Goal: Task Accomplishment & Management: Use online tool/utility

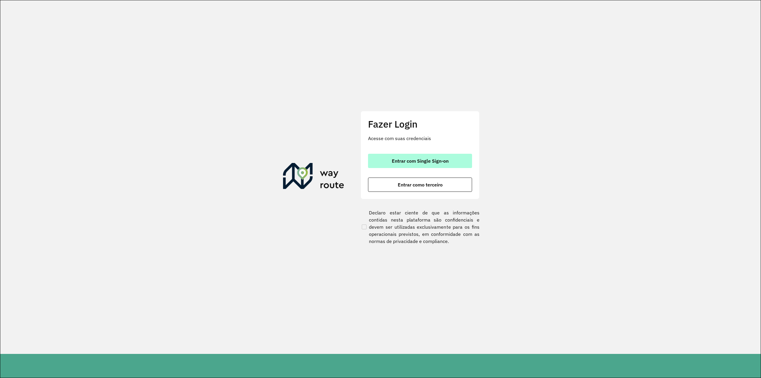
click at [431, 163] on span "Entrar com Single Sign-on" at bounding box center [420, 160] width 57 height 5
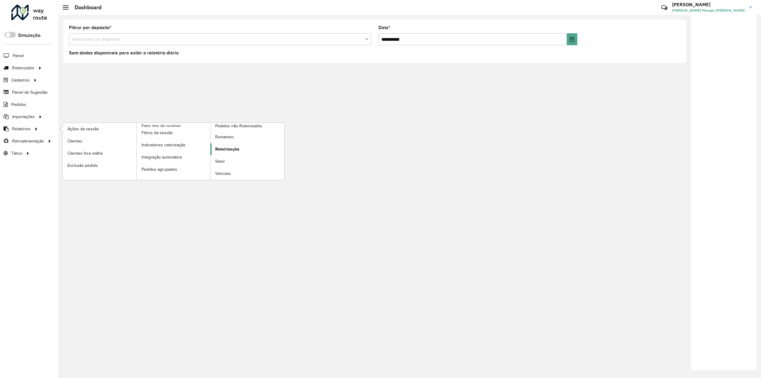
click at [243, 148] on link "Roteirização" at bounding box center [247, 149] width 74 height 12
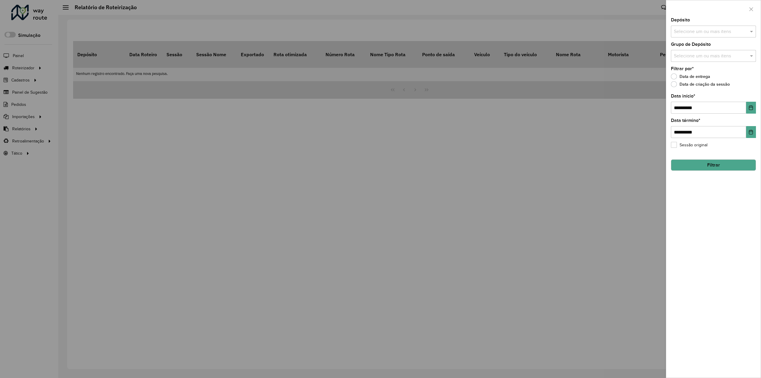
click at [677, 82] on label "Data de criação da sessão" at bounding box center [700, 84] width 59 height 6
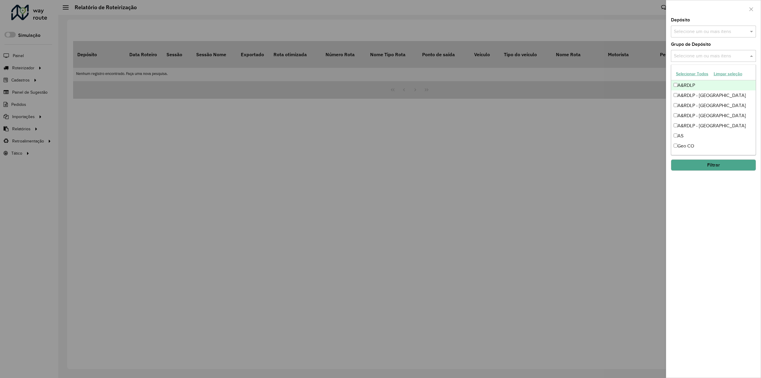
click at [704, 59] on input "text" at bounding box center [710, 56] width 76 height 7
click at [699, 34] on input "text" at bounding box center [710, 31] width 76 height 7
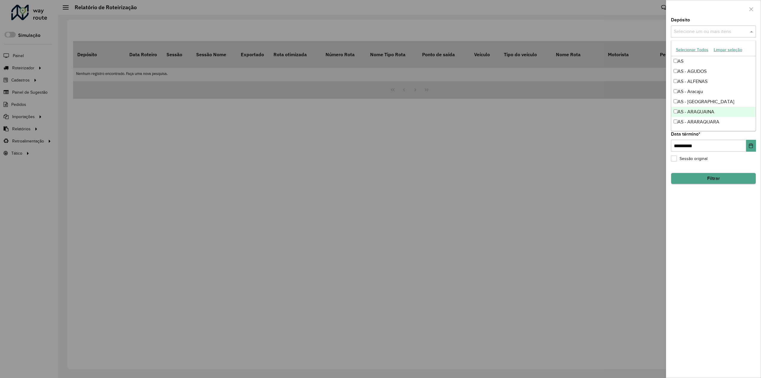
click at [743, 193] on div "**********" at bounding box center [713, 198] width 95 height 360
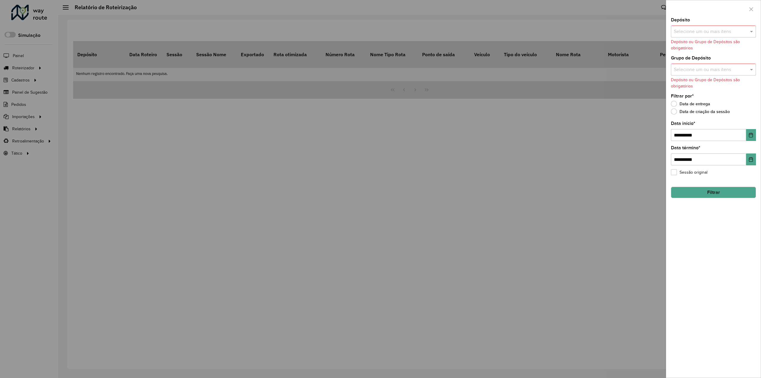
click at [720, 194] on button "Filtrar" at bounding box center [713, 192] width 85 height 11
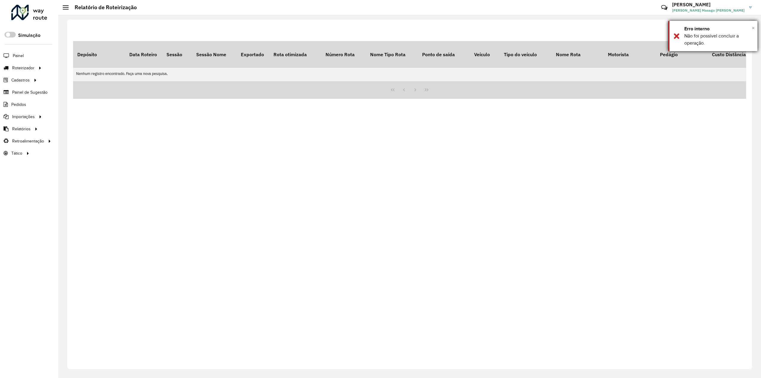
click at [753, 28] on span "×" at bounding box center [753, 28] width 3 height 7
click at [706, 29] on span "Filtrar" at bounding box center [702, 31] width 13 height 5
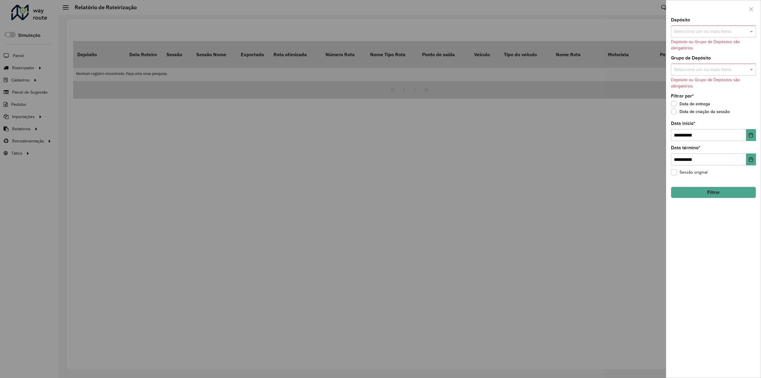
click at [700, 33] on input "text" at bounding box center [710, 31] width 76 height 7
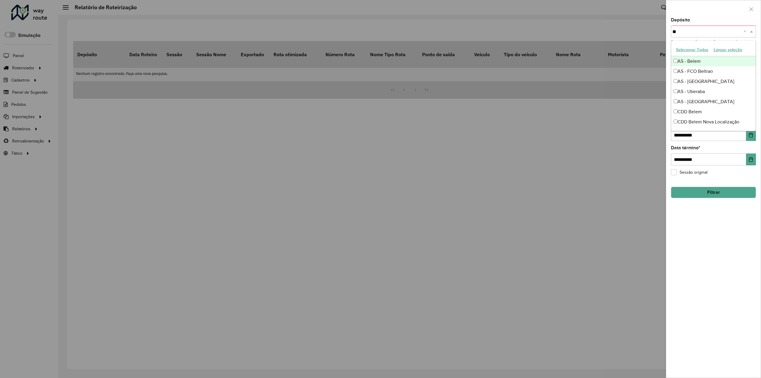
type input "***"
click at [694, 101] on div "CDD [GEOGRAPHIC_DATA]" at bounding box center [713, 102] width 85 height 10
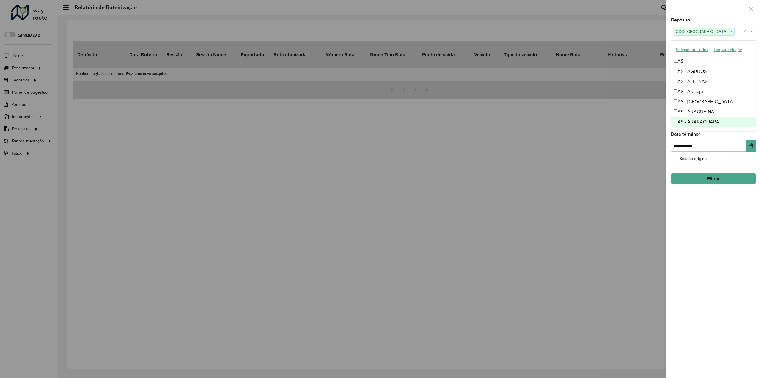
click at [709, 177] on button "Filtrar" at bounding box center [713, 178] width 85 height 11
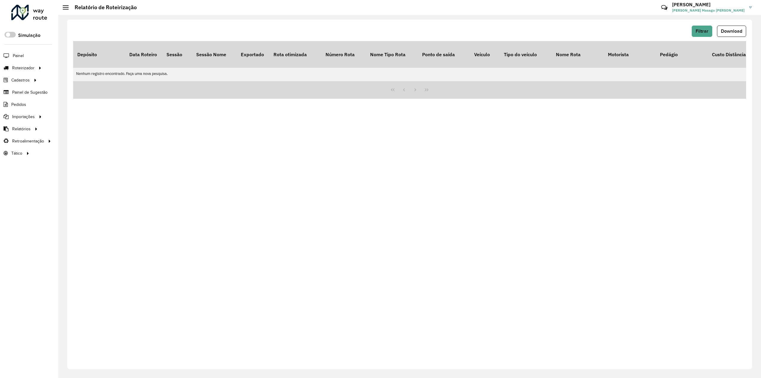
click at [713, 31] on hb-button "Filtrar" at bounding box center [703, 31] width 23 height 11
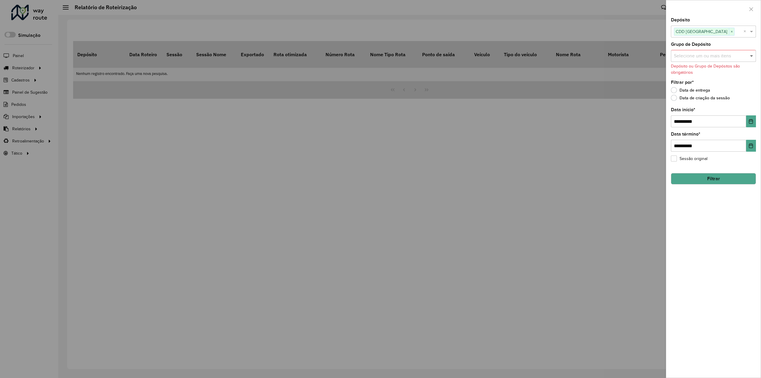
click at [749, 53] on span at bounding box center [752, 55] width 7 height 7
click at [731, 261] on div "**********" at bounding box center [713, 198] width 95 height 360
click at [686, 91] on label "Data de entrega" at bounding box center [690, 90] width 39 height 6
click at [683, 95] on label "Data de criação da sessão" at bounding box center [700, 98] width 59 height 6
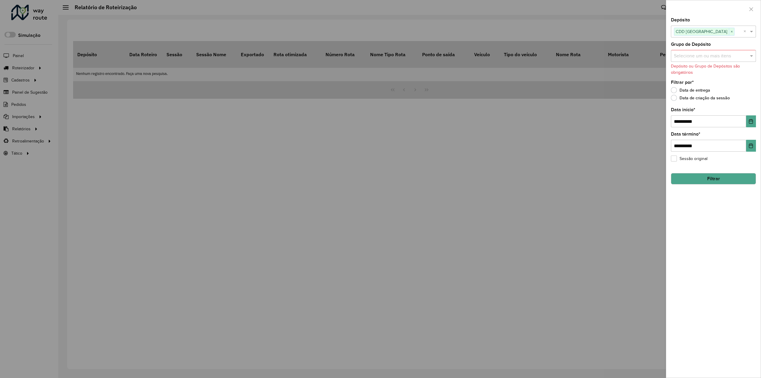
click at [703, 180] on button "Filtrar" at bounding box center [713, 178] width 85 height 11
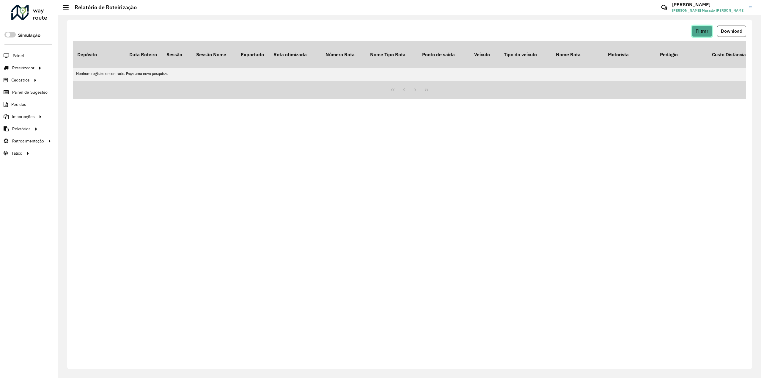
click at [706, 30] on span "Filtrar" at bounding box center [702, 31] width 13 height 5
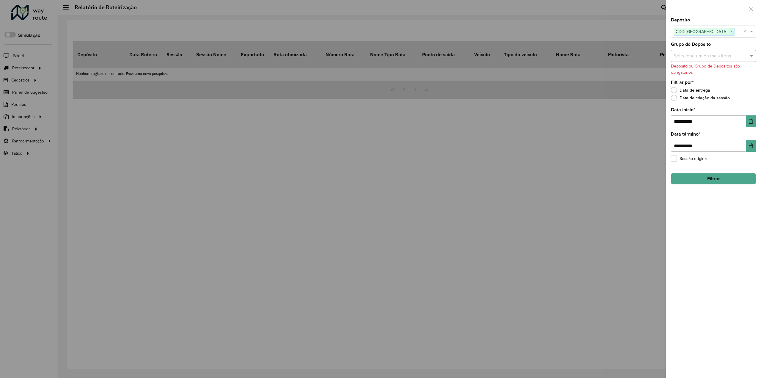
click at [729, 30] on span "×" at bounding box center [731, 31] width 5 height 7
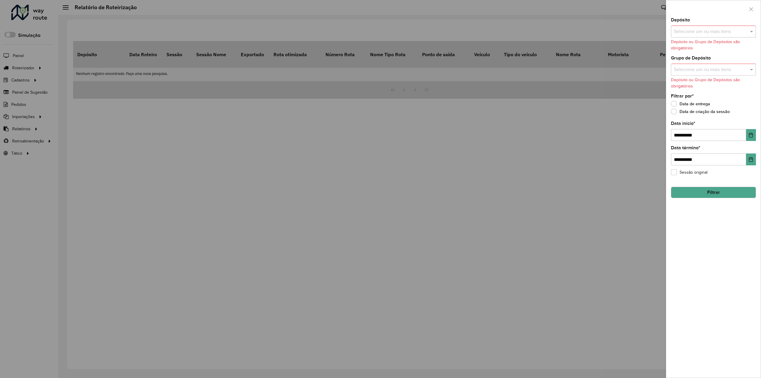
click at [705, 31] on input "text" at bounding box center [710, 31] width 76 height 7
type input "*****"
click at [699, 60] on div "CDD Taubaté" at bounding box center [713, 61] width 85 height 10
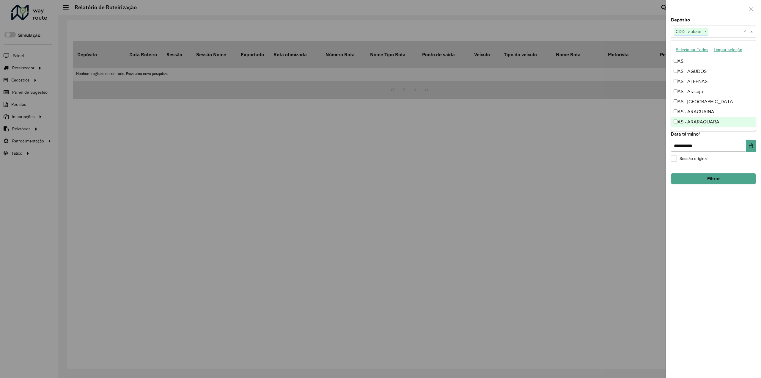
click at [707, 178] on button "Filtrar" at bounding box center [713, 178] width 85 height 11
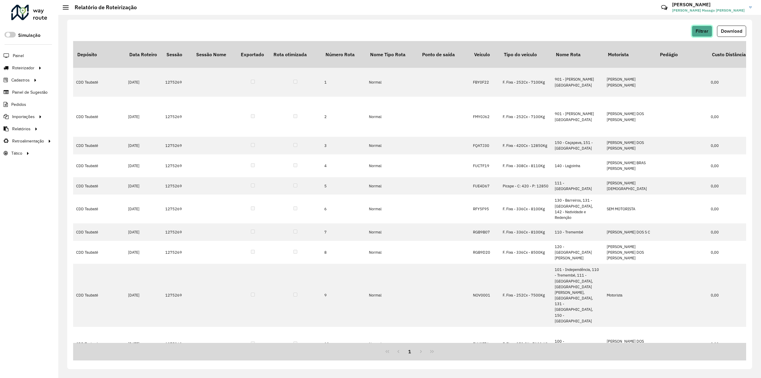
click at [711, 29] on button "Filtrar" at bounding box center [702, 31] width 21 height 11
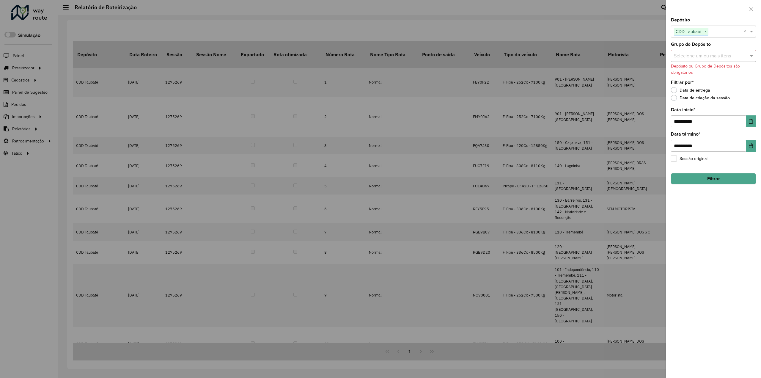
click at [721, 253] on div "**********" at bounding box center [713, 198] width 95 height 360
click at [752, 6] on button "button" at bounding box center [751, 9] width 10 height 10
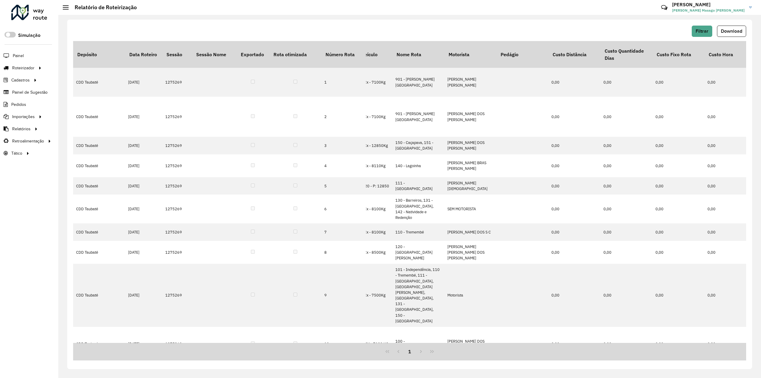
scroll to position [0, 0]
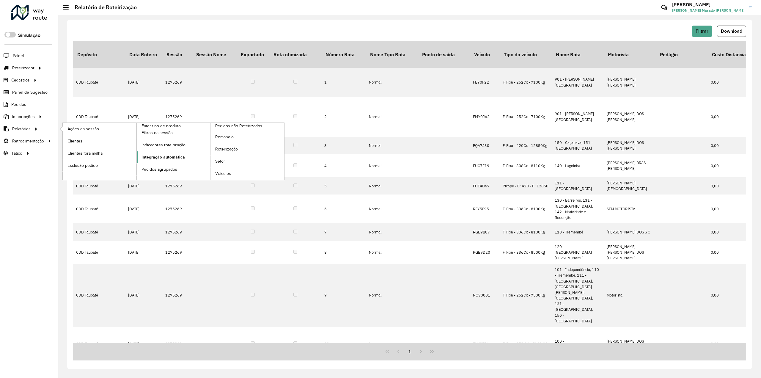
click at [174, 155] on span "Integração automática" at bounding box center [163, 157] width 43 height 6
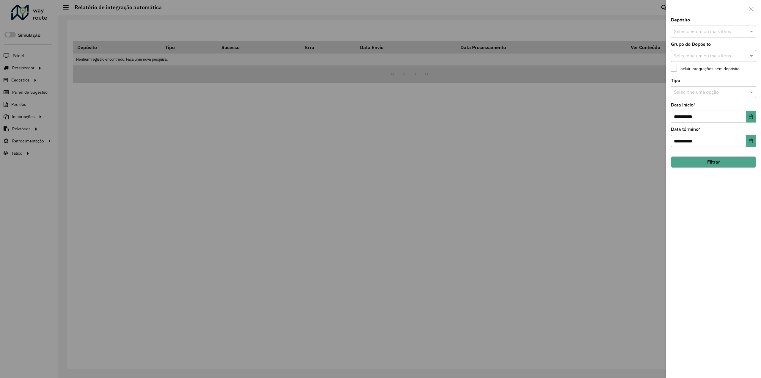
click at [715, 36] on div "Selecione um ou mais itens" at bounding box center [713, 32] width 85 height 12
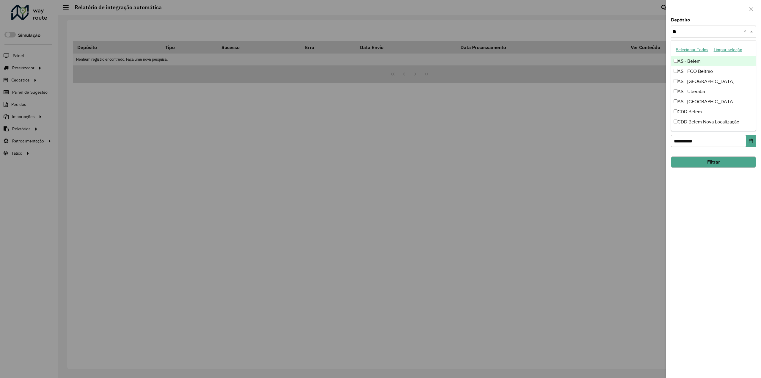
type input "*"
type input "*****"
click at [692, 59] on div "CDD Taubaté" at bounding box center [713, 61] width 85 height 10
click at [705, 162] on button "Filtrar" at bounding box center [713, 161] width 85 height 11
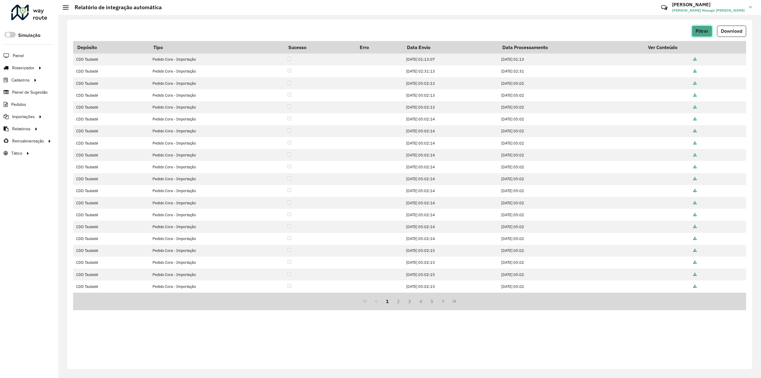
click at [710, 29] on button "Filtrar" at bounding box center [702, 31] width 21 height 11
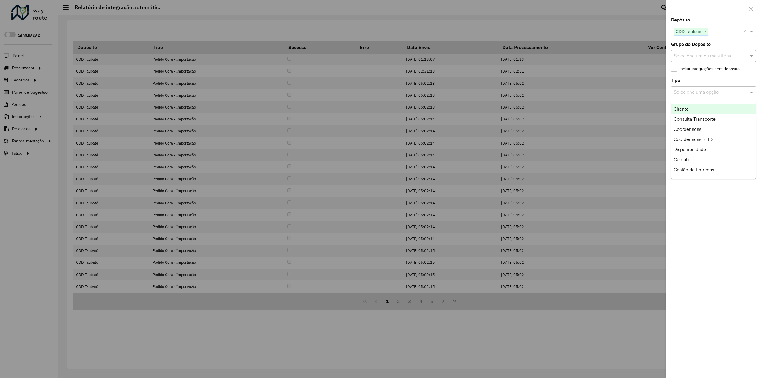
click at [706, 90] on input "text" at bounding box center [707, 92] width 67 height 7
click at [706, 148] on div "Service Time" at bounding box center [713, 150] width 85 height 10
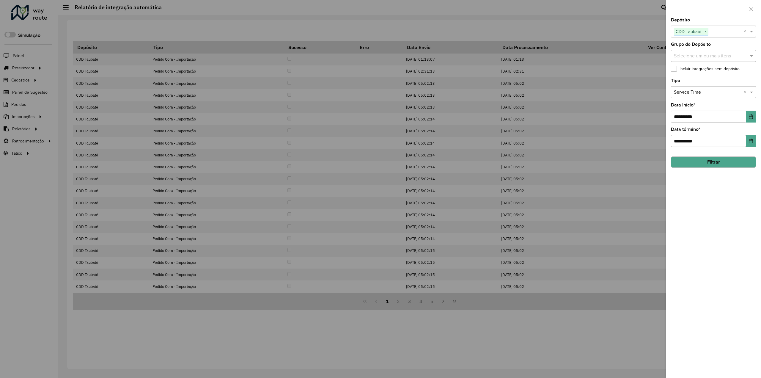
click at [712, 159] on button "Filtrar" at bounding box center [713, 161] width 85 height 11
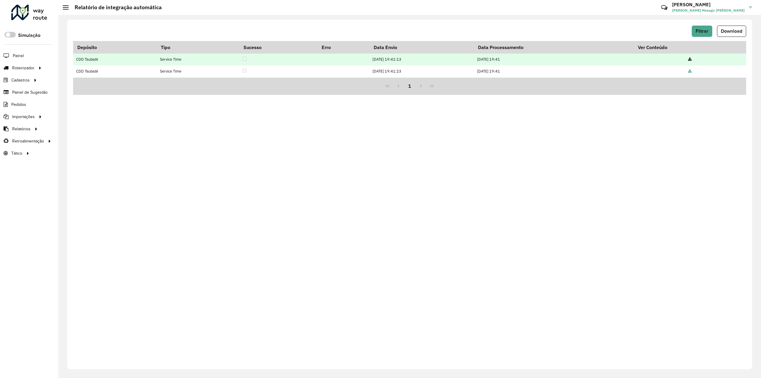
click at [691, 59] on icon at bounding box center [690, 60] width 4 height 4
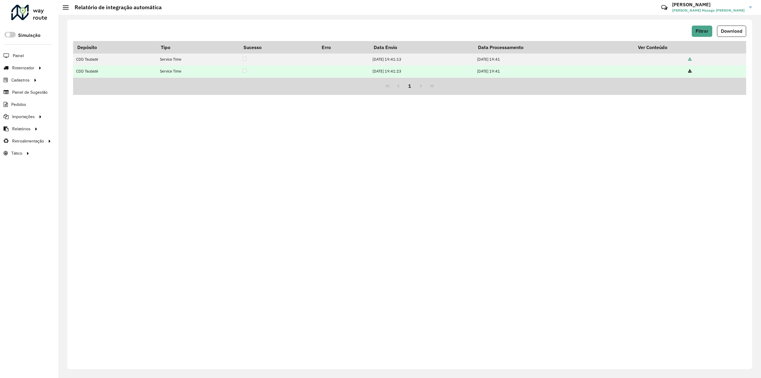
click at [691, 70] on icon at bounding box center [690, 72] width 4 height 4
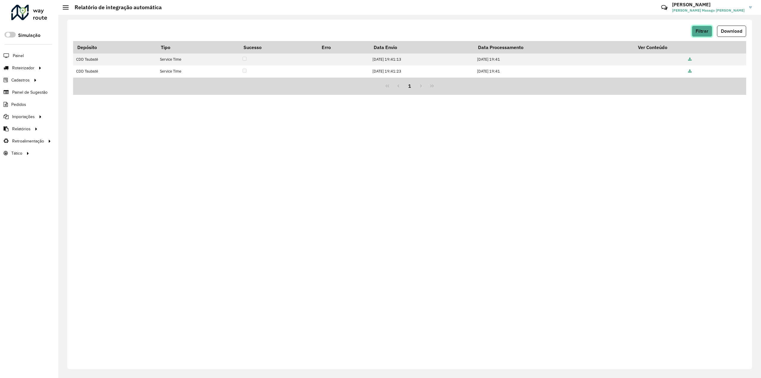
click at [705, 30] on span "Filtrar" at bounding box center [702, 31] width 13 height 5
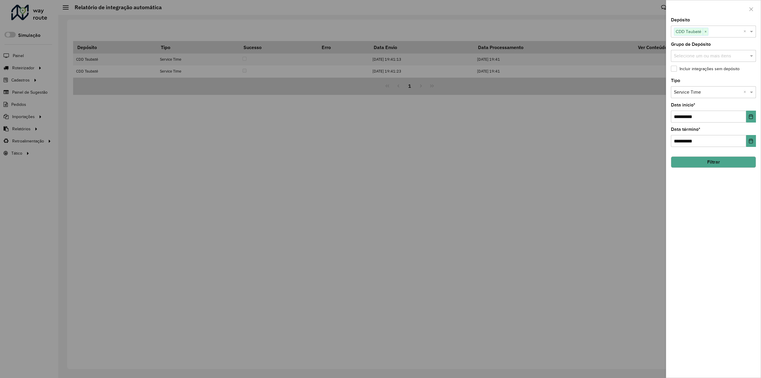
click at [702, 29] on span "CDD Taubaté" at bounding box center [688, 31] width 29 height 7
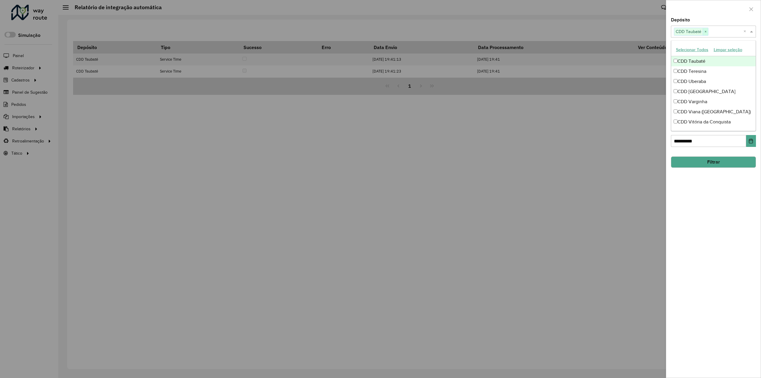
click at [704, 29] on span "×" at bounding box center [705, 31] width 5 height 7
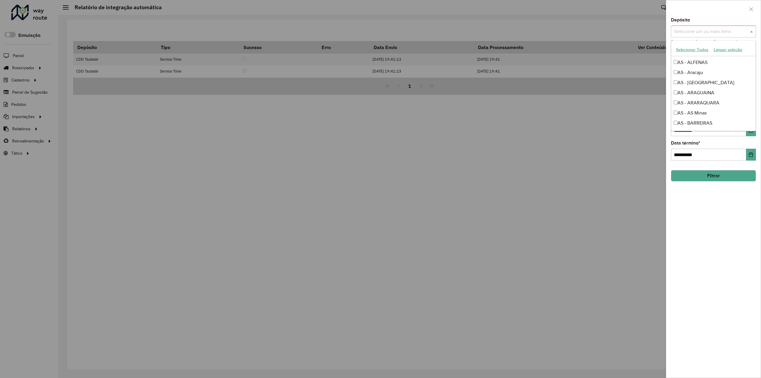
scroll to position [0, 0]
click at [694, 34] on input "text" at bounding box center [710, 31] width 76 height 7
type input "****"
click at [688, 60] on div "CDD [GEOGRAPHIC_DATA]" at bounding box center [713, 61] width 85 height 10
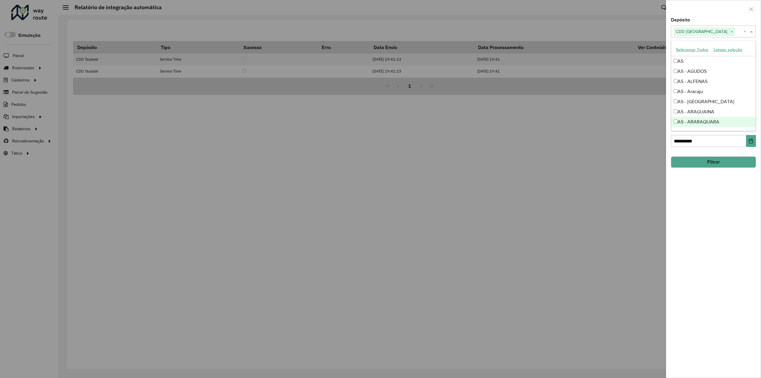
click at [703, 239] on div "**********" at bounding box center [713, 198] width 95 height 360
click at [752, 116] on icon "Choose Date" at bounding box center [751, 116] width 5 height 5
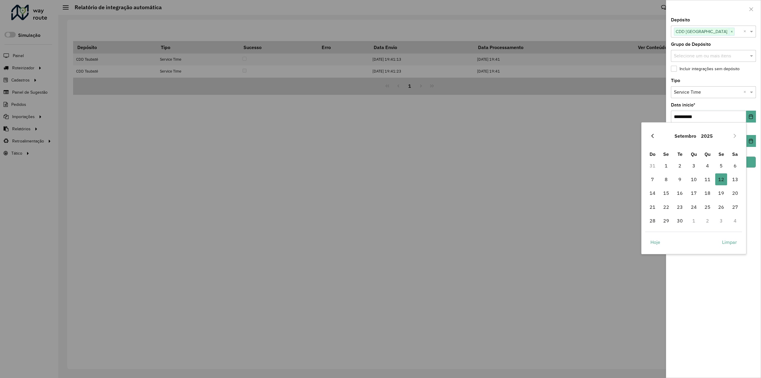
click at [655, 137] on icon "Previous Month" at bounding box center [652, 135] width 5 height 5
click at [679, 220] on span "26" at bounding box center [680, 221] width 12 height 12
type input "**********"
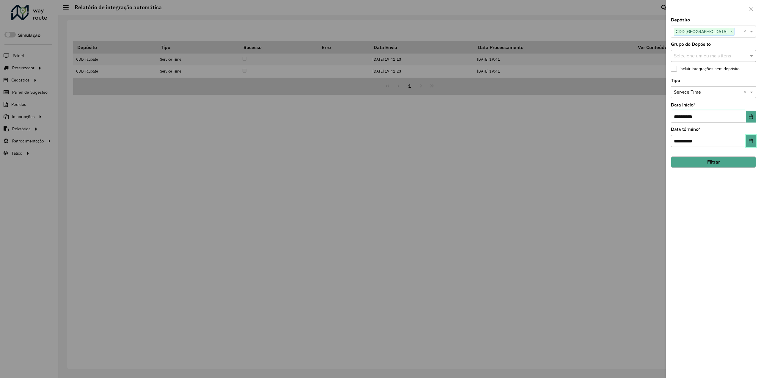
click at [750, 143] on button "Choose Date" at bounding box center [751, 141] width 10 height 12
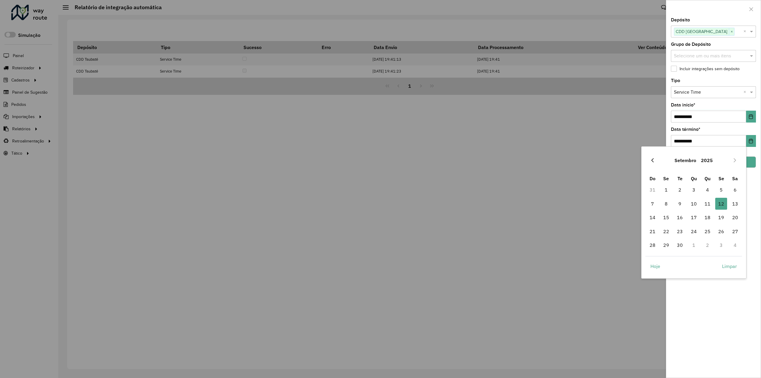
click at [654, 160] on icon "Previous Month" at bounding box center [652, 160] width 5 height 5
click at [682, 241] on span "26" at bounding box center [680, 245] width 12 height 12
type input "**********"
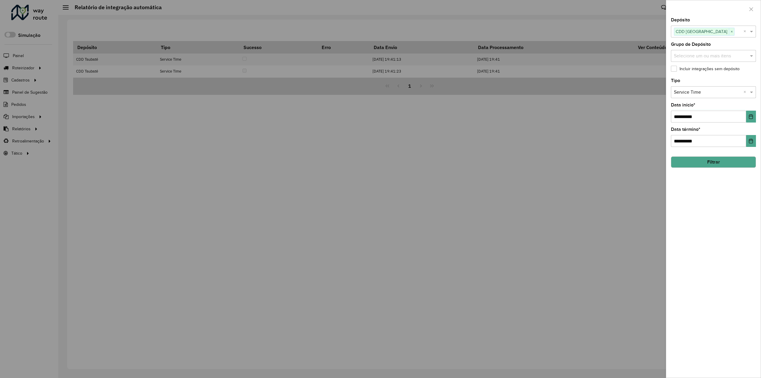
click at [734, 158] on button "Filtrar" at bounding box center [713, 161] width 85 height 11
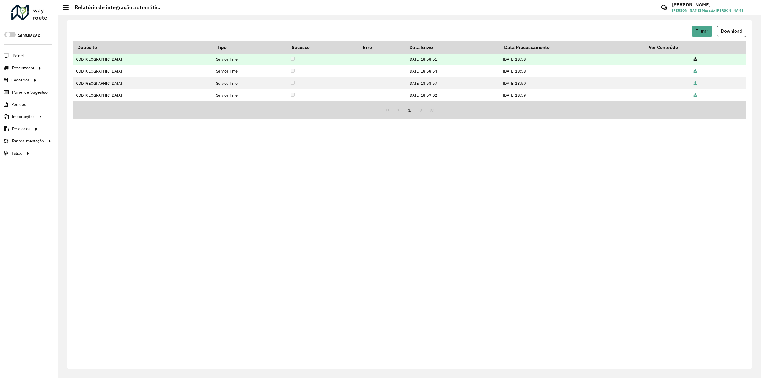
click at [697, 58] on td at bounding box center [695, 60] width 101 height 12
click at [694, 59] on icon at bounding box center [696, 60] width 4 height 4
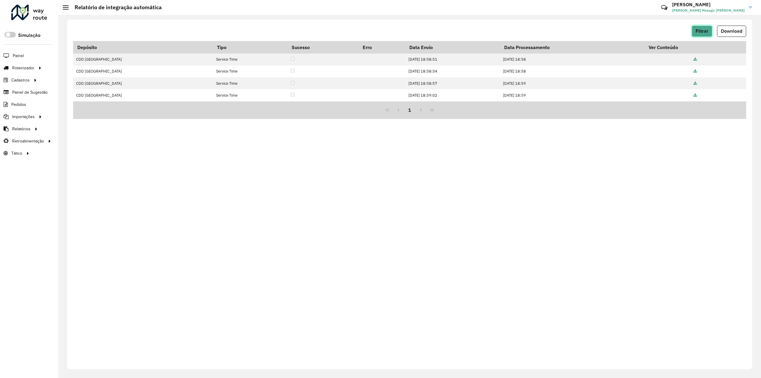
click at [709, 30] on button "Filtrar" at bounding box center [702, 31] width 21 height 11
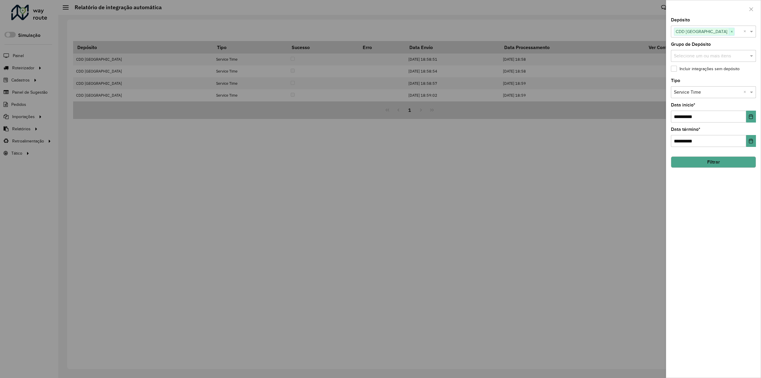
click at [729, 32] on span "×" at bounding box center [731, 31] width 5 height 7
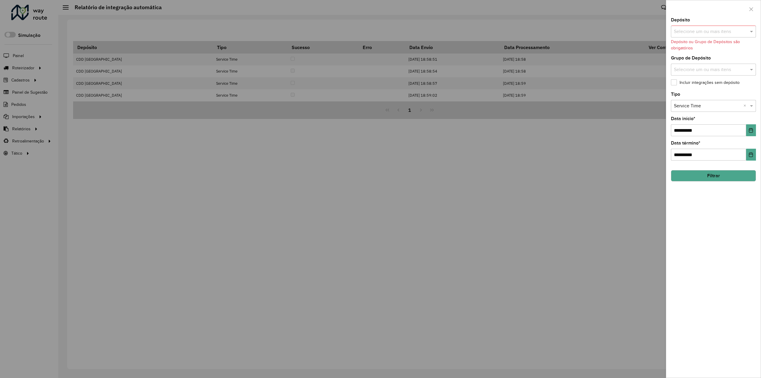
click at [717, 31] on input "text" at bounding box center [710, 31] width 76 height 7
type input "*****"
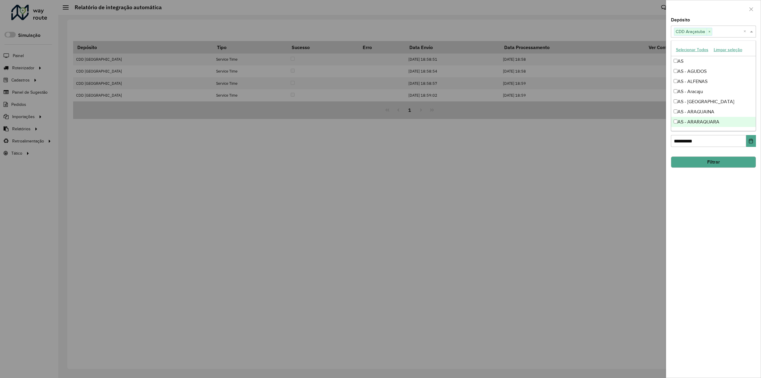
click at [713, 165] on button "Filtrar" at bounding box center [713, 161] width 85 height 11
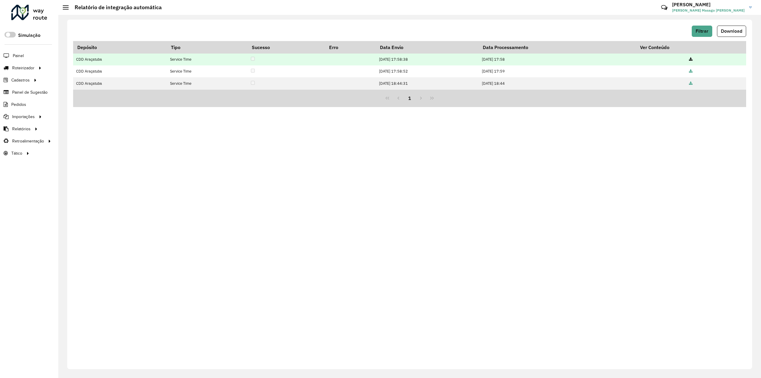
click at [692, 58] on icon at bounding box center [691, 60] width 4 height 4
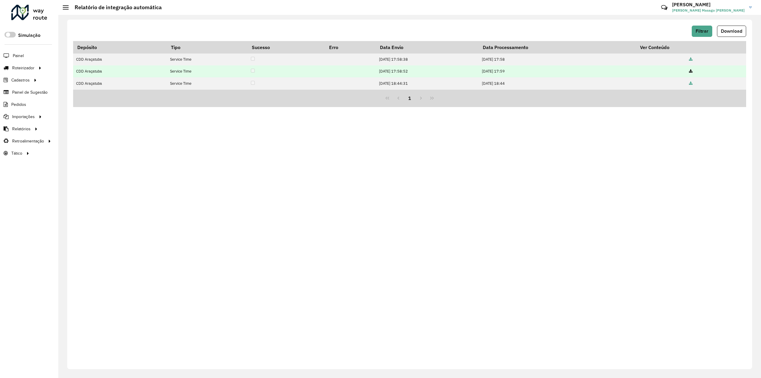
click at [693, 70] on icon at bounding box center [691, 72] width 4 height 4
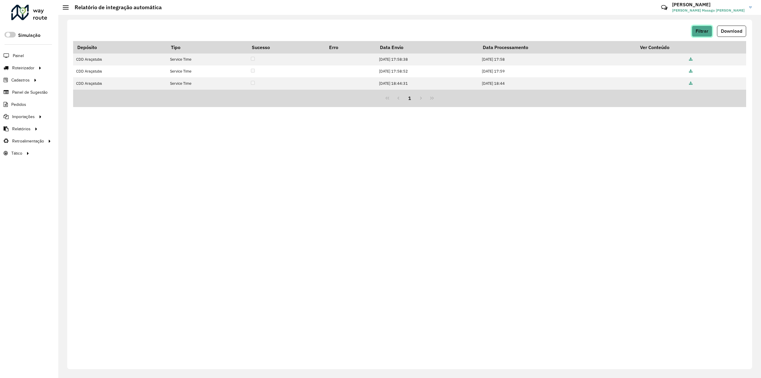
click at [703, 29] on span "Filtrar" at bounding box center [702, 31] width 13 height 5
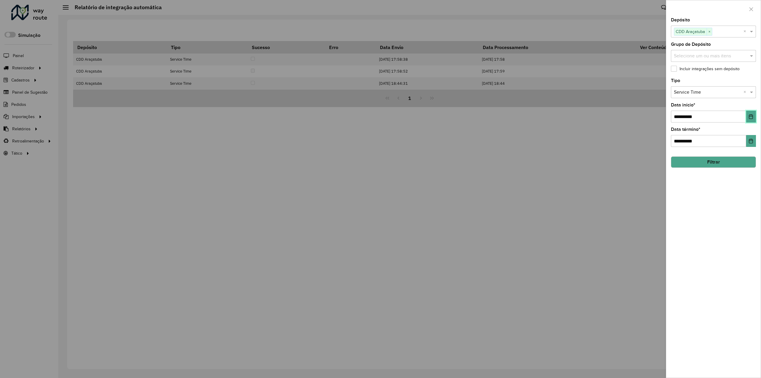
click at [747, 117] on button "Choose Date" at bounding box center [751, 117] width 10 height 12
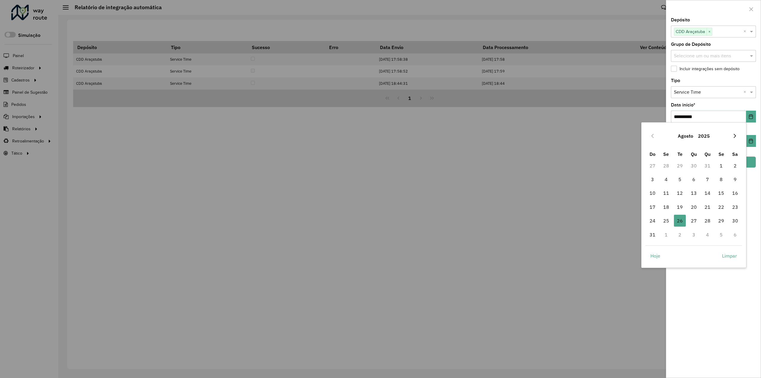
click at [735, 137] on icon "Next Month" at bounding box center [735, 136] width 2 height 4
click at [721, 179] on span "12" at bounding box center [721, 179] width 12 height 12
type input "**********"
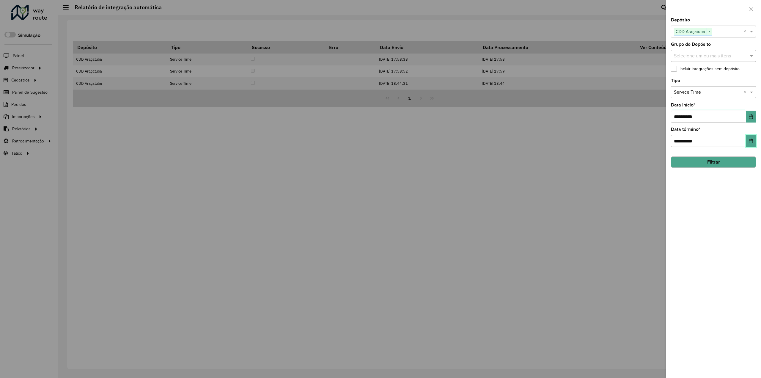
click at [750, 141] on icon "Choose Date" at bounding box center [751, 141] width 5 height 5
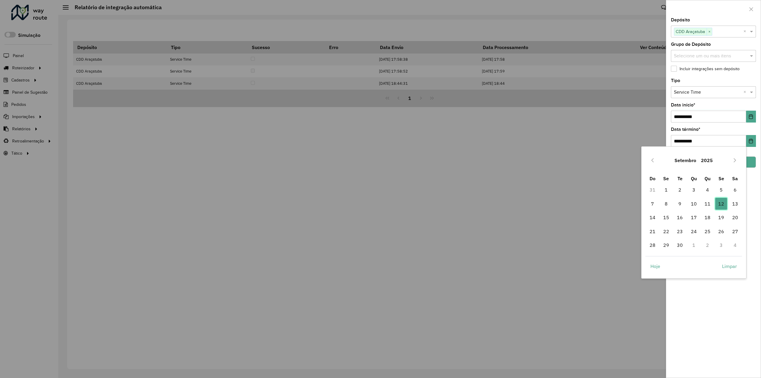
click at [720, 201] on span "12" at bounding box center [721, 204] width 12 height 12
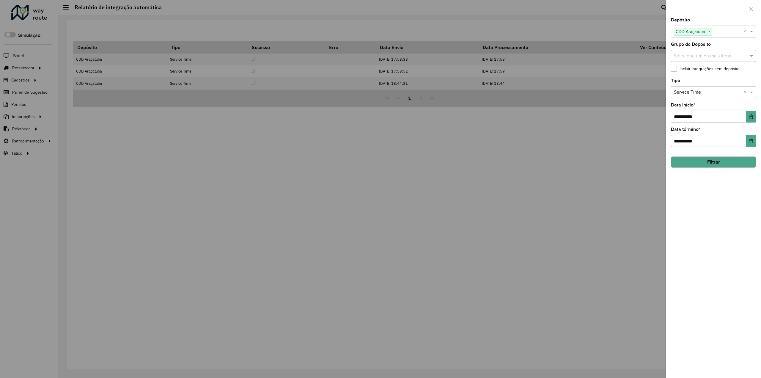
click at [723, 256] on div "**********" at bounding box center [713, 198] width 95 height 360
click at [722, 164] on button "Filtrar" at bounding box center [713, 161] width 85 height 11
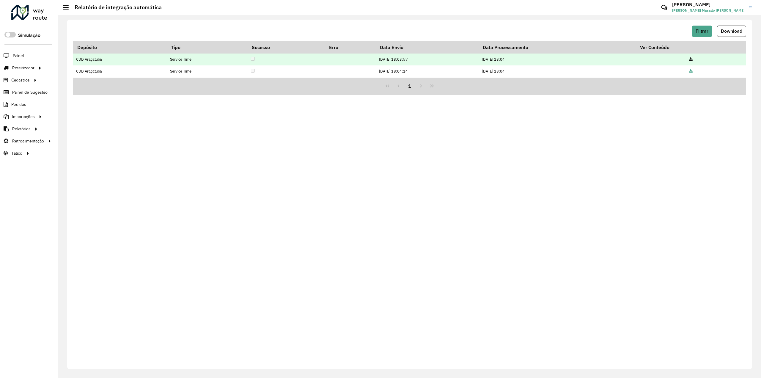
click at [692, 58] on icon at bounding box center [691, 60] width 4 height 4
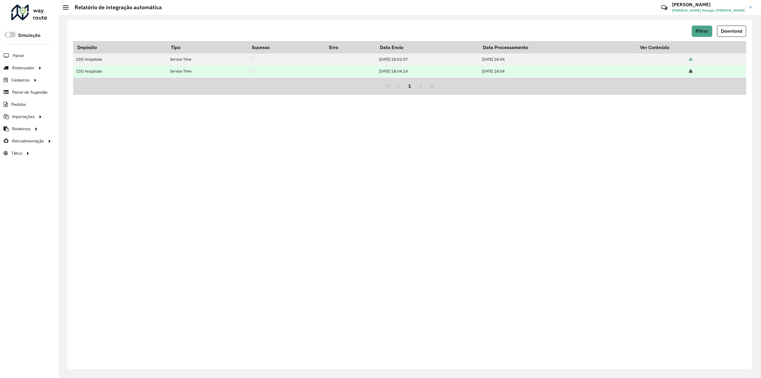
click at [693, 70] on icon at bounding box center [691, 72] width 4 height 4
